Goal: Task Accomplishment & Management: Manage account settings

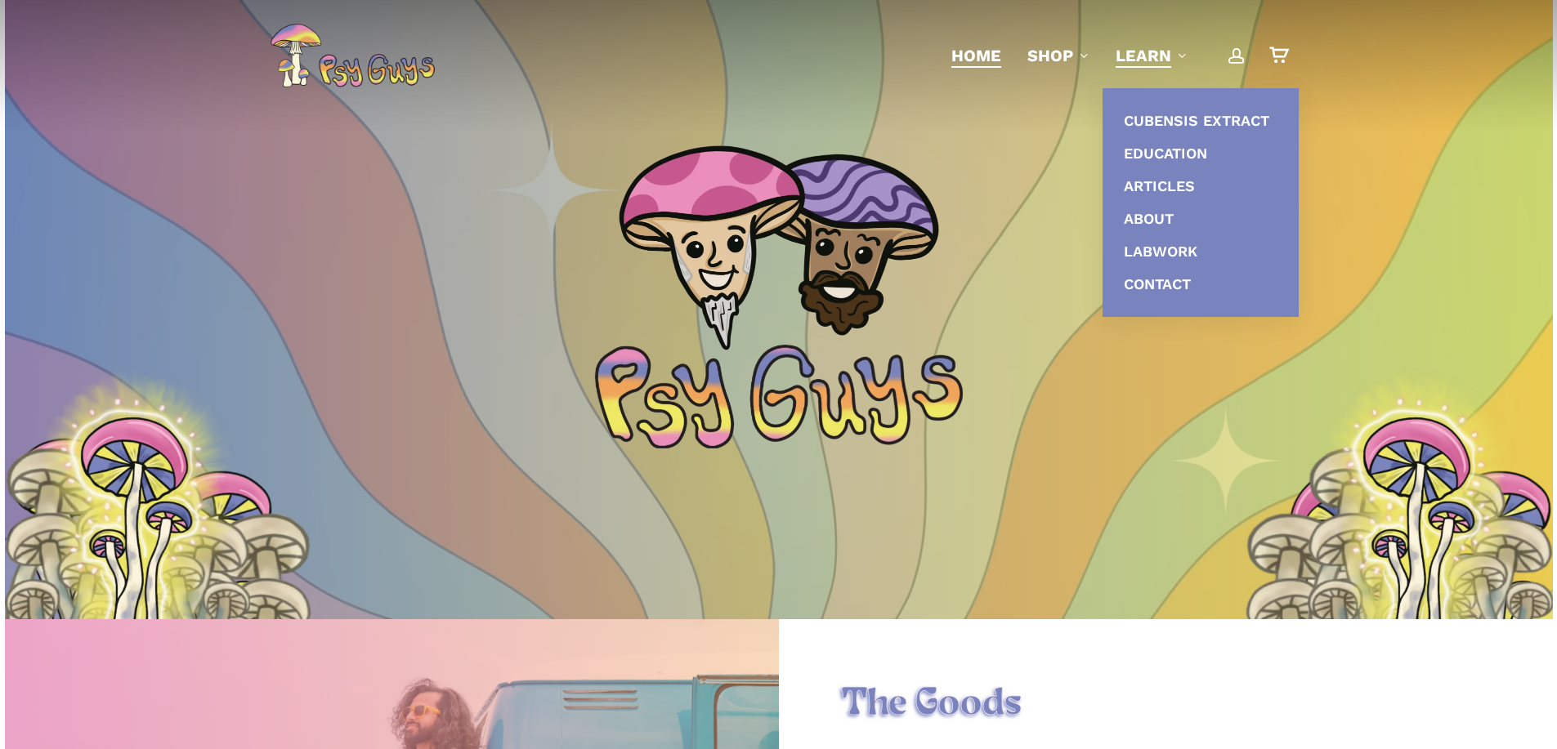
click at [1236, 51] on span "Main Menu" at bounding box center [1236, 55] width 16 height 16
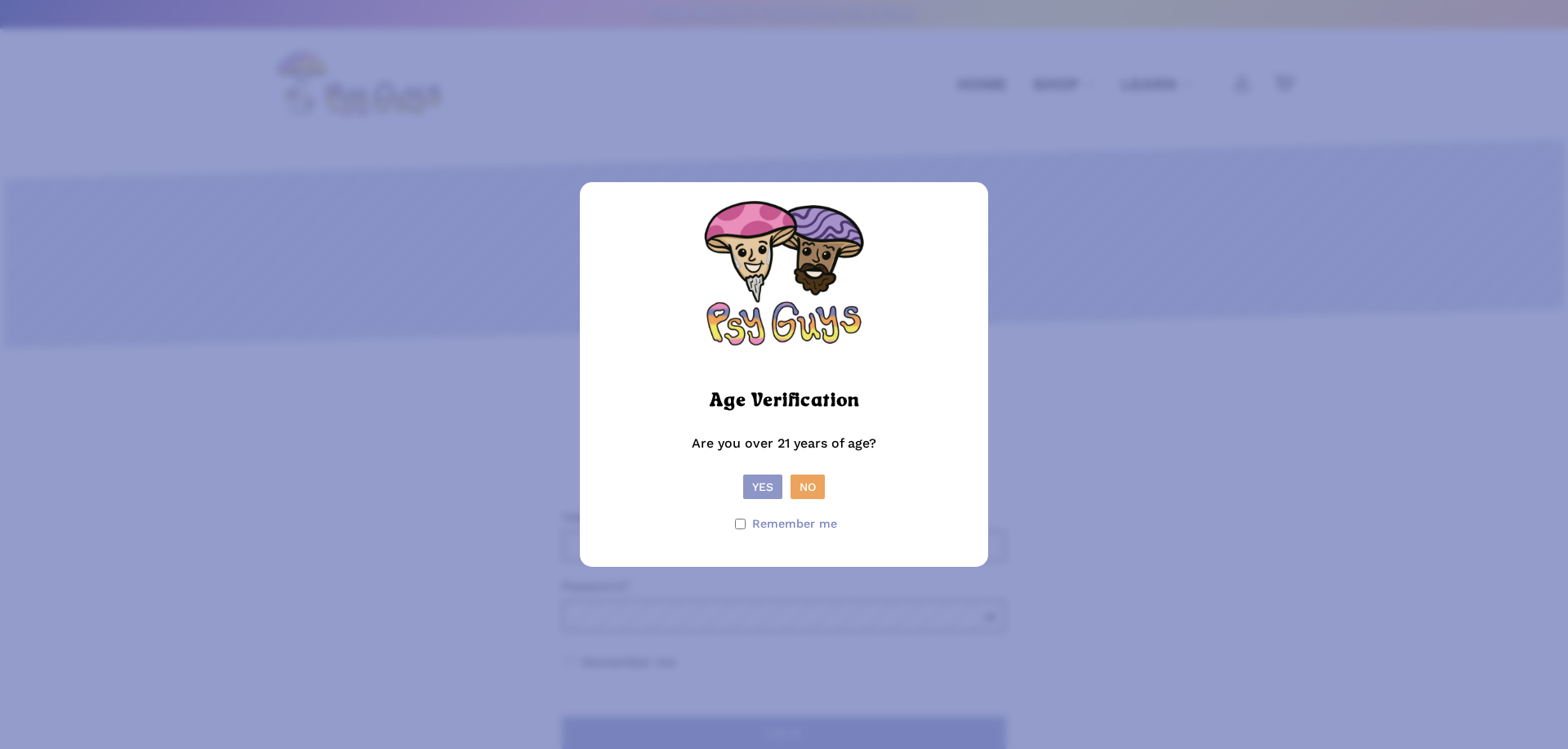
click at [775, 488] on button "Yes" at bounding box center [763, 487] width 39 height 25
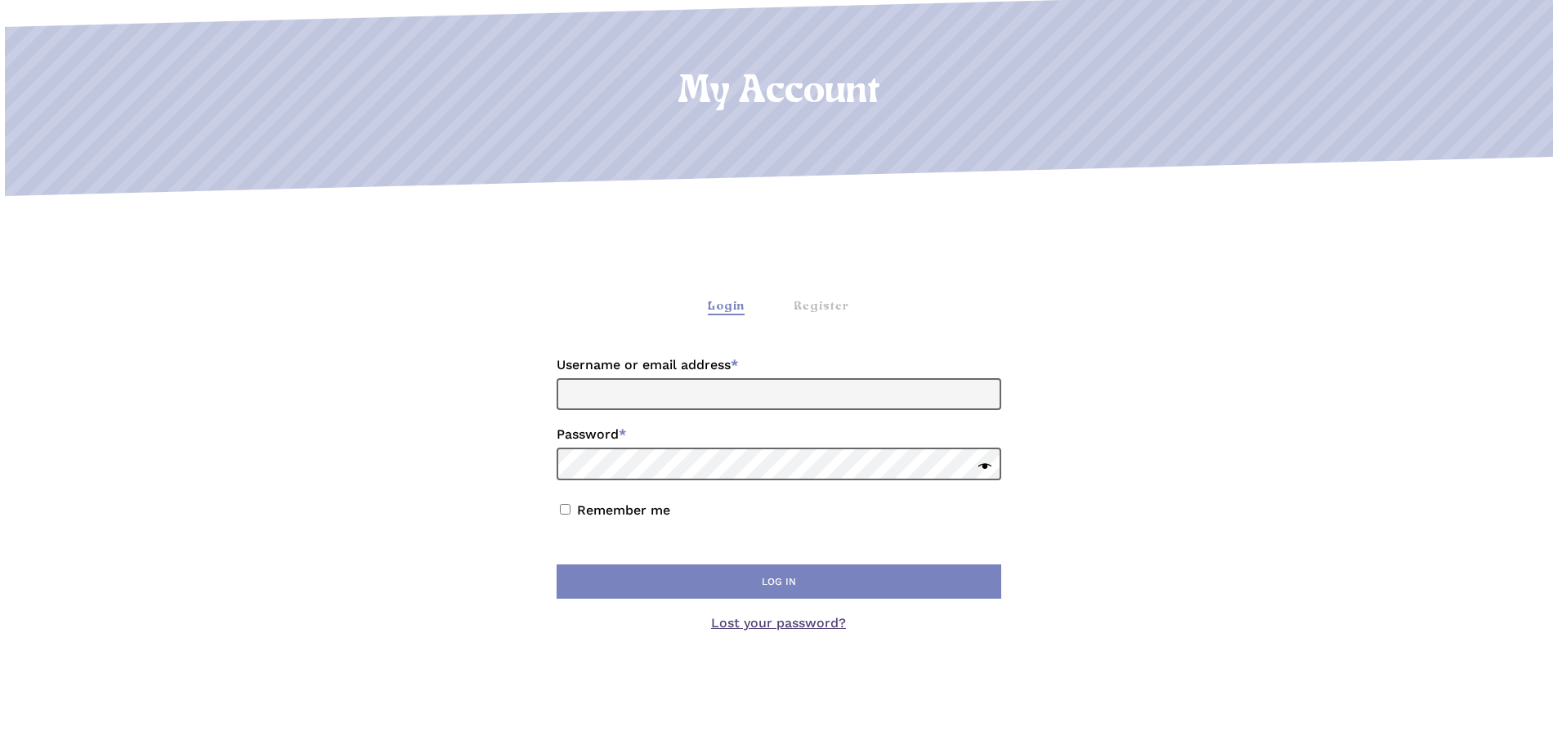
scroll to position [245, 0]
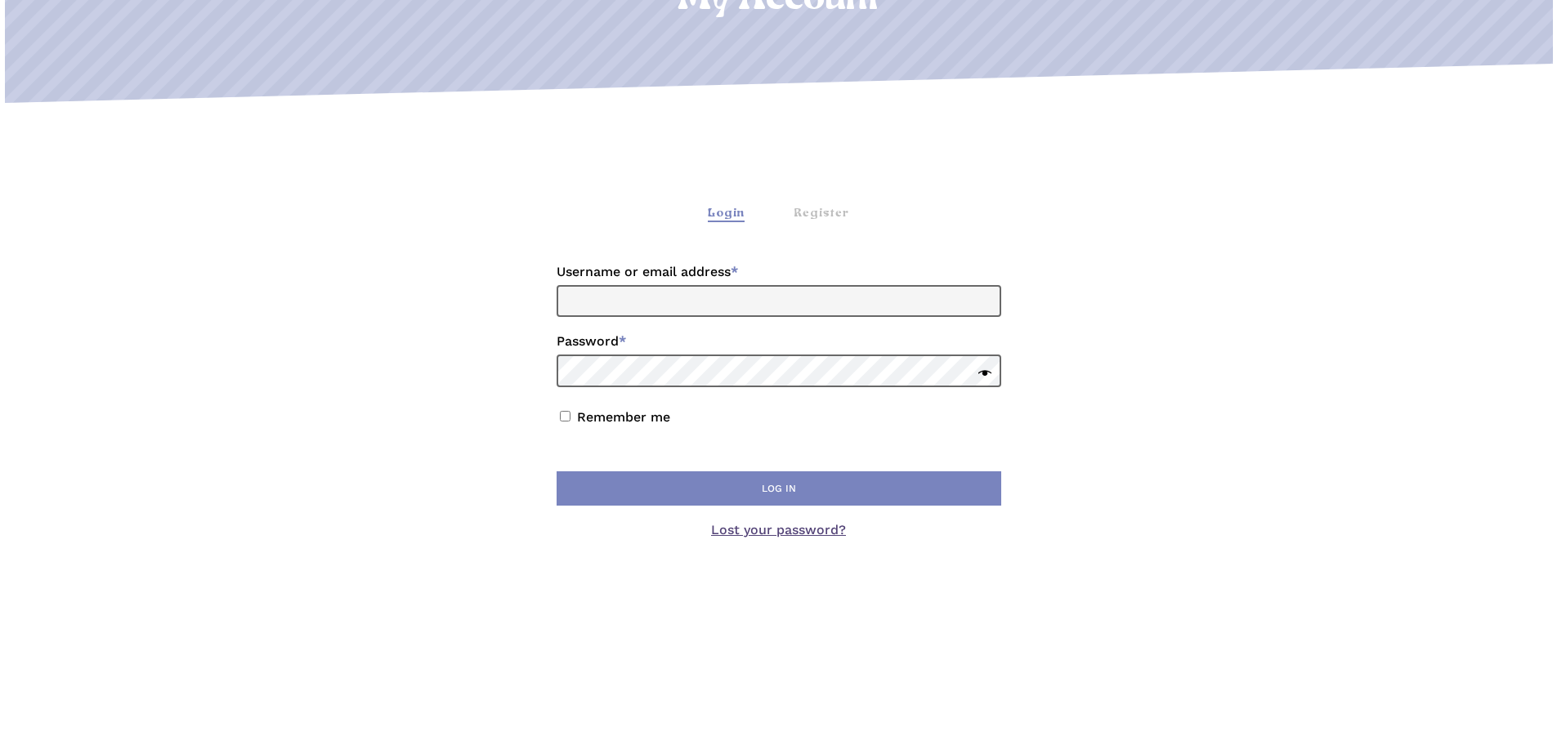
click at [757, 534] on link "Lost your password?" at bounding box center [778, 530] width 135 height 16
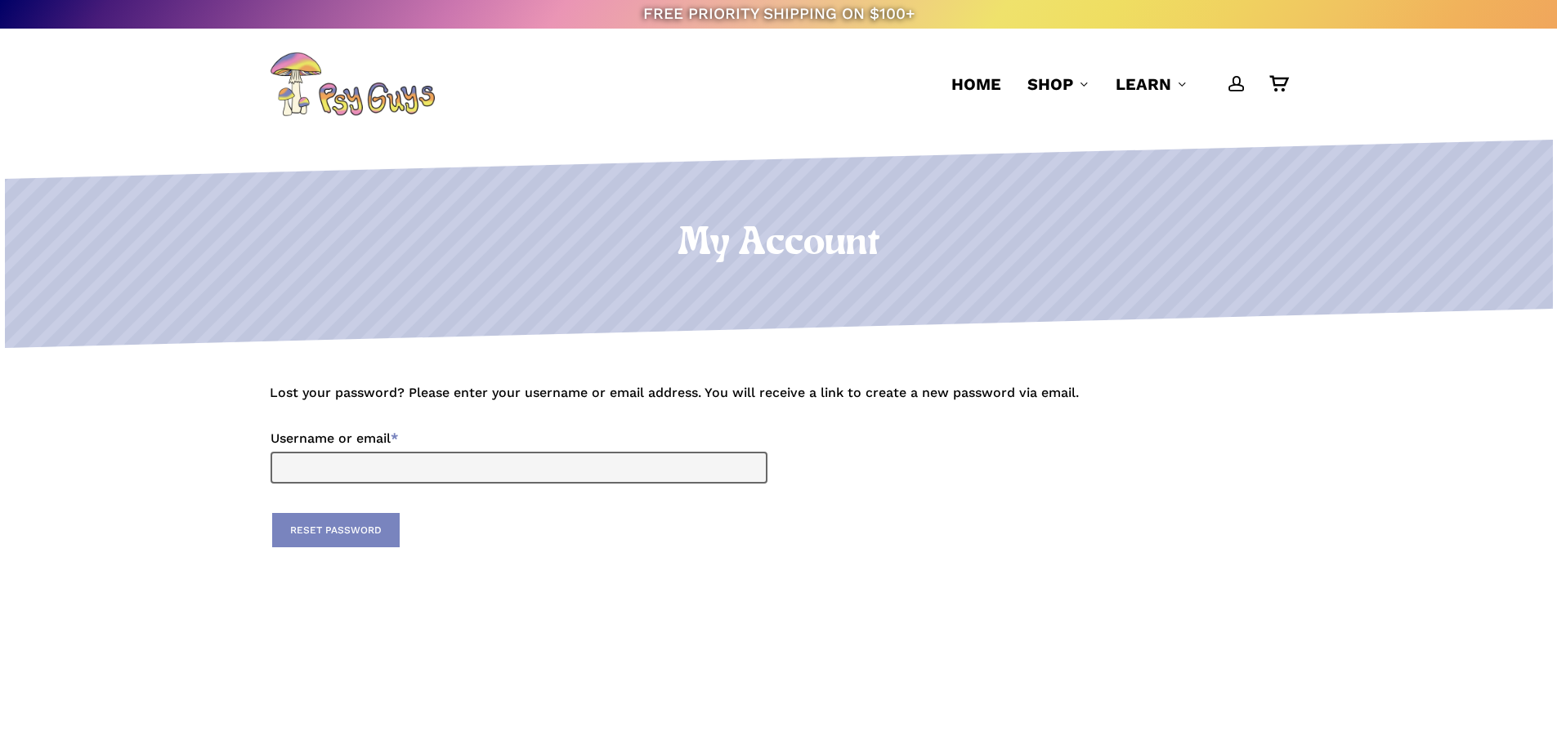
drag, startPoint x: 378, startPoint y: 401, endPoint x: 316, endPoint y: 56, distance: 351.2
click at [378, 401] on p "Lost your password? Please enter your username or email address. You will recei…" at bounding box center [778, 403] width 1017 height 43
